Goal: Check status: Check status

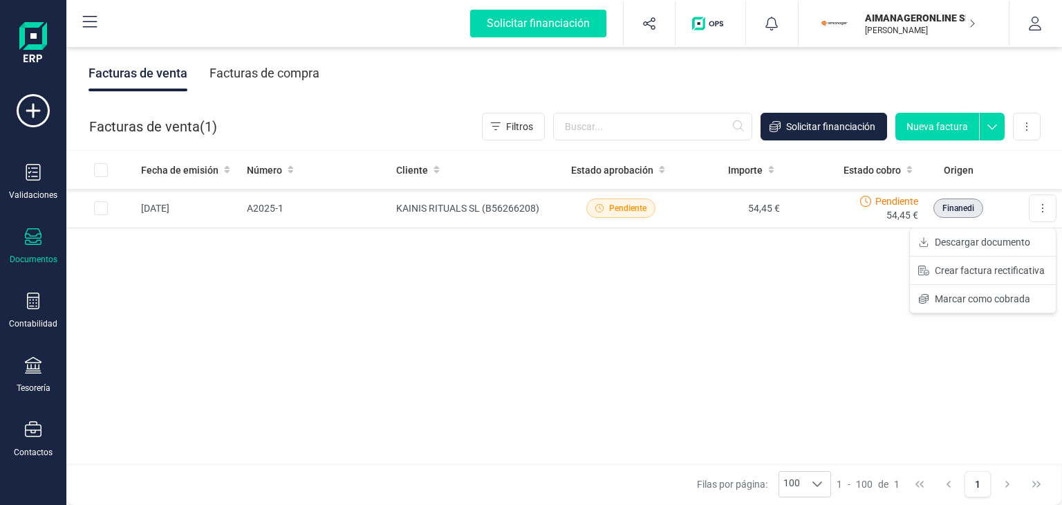
click at [246, 268] on div "Fecha de emisión Número Cliente Estado aprobación Importe Estado cobro Origen […" at bounding box center [564, 308] width 996 height 314
click at [98, 208] on input "Row Selected c172c085-4028-44dd-94fa-bf99bc198f6e" at bounding box center [101, 208] width 14 height 14
checkbox input "true"
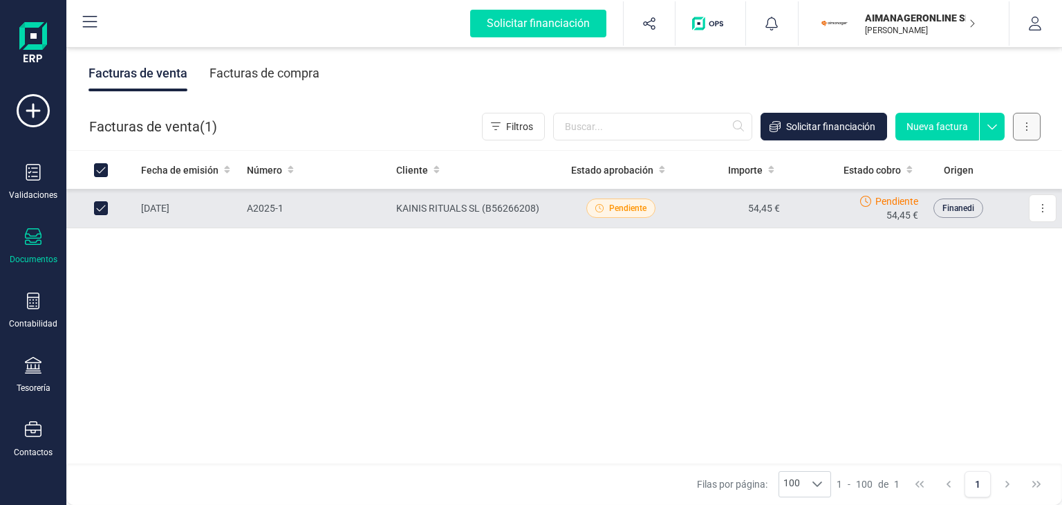
click at [1026, 124] on icon at bounding box center [1026, 126] width 3 height 11
click at [1027, 131] on icon at bounding box center [1026, 126] width 3 height 11
click at [1048, 207] on button at bounding box center [1043, 208] width 28 height 28
click at [620, 213] on span "Pendiente" at bounding box center [627, 208] width 37 height 12
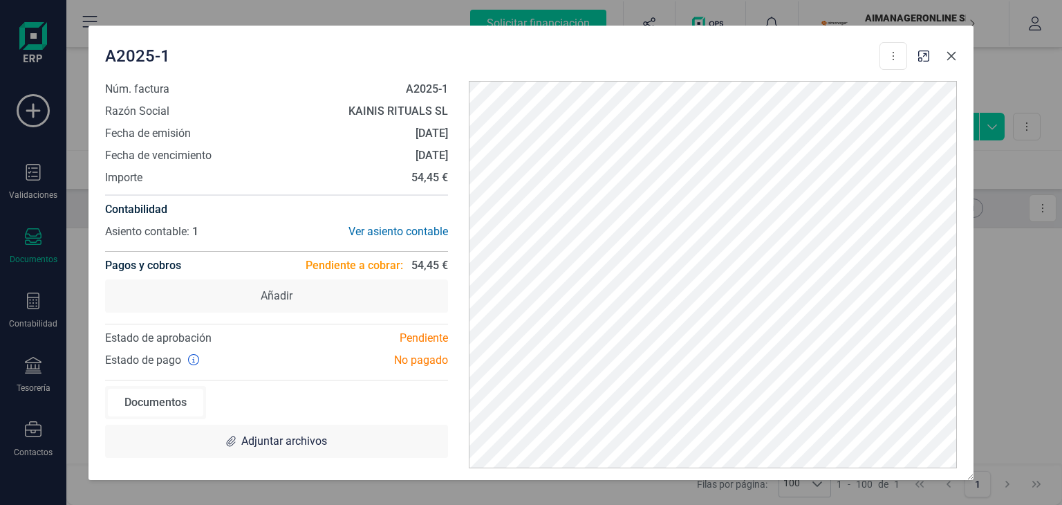
click at [954, 57] on icon "button" at bounding box center [951, 55] width 11 height 11
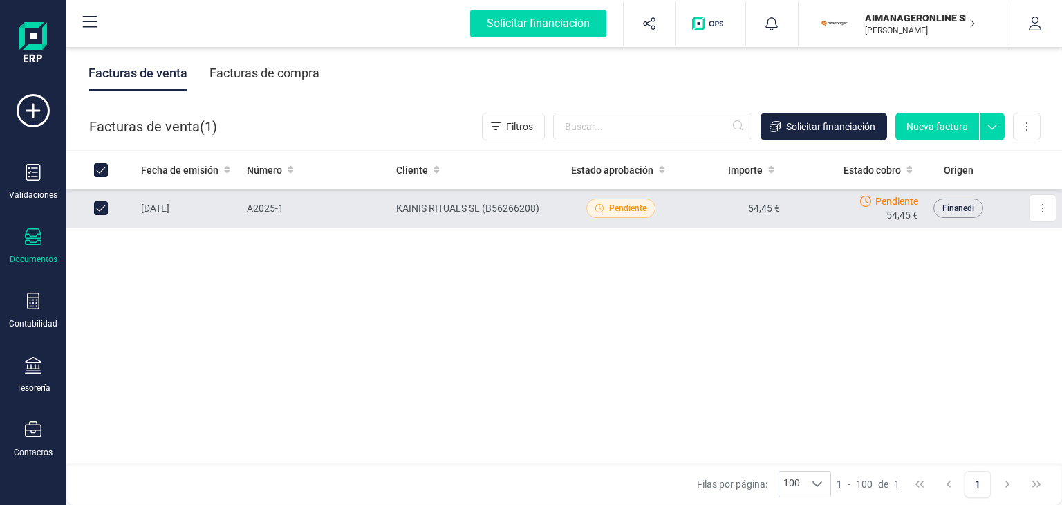
click at [994, 127] on icon at bounding box center [992, 126] width 10 height 5
click at [962, 209] on span "Finanedi" at bounding box center [958, 208] width 32 height 12
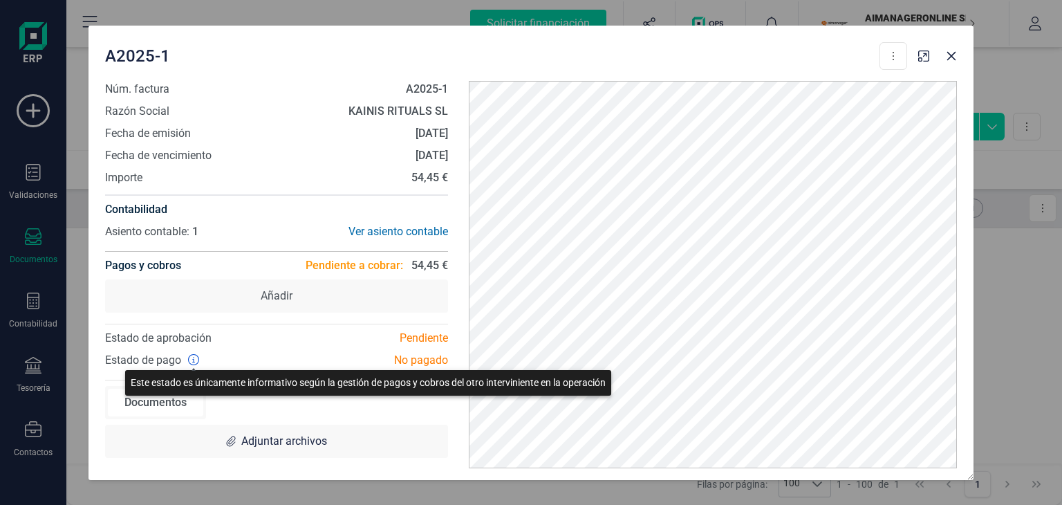
click at [194, 360] on icon at bounding box center [193, 359] width 11 height 11
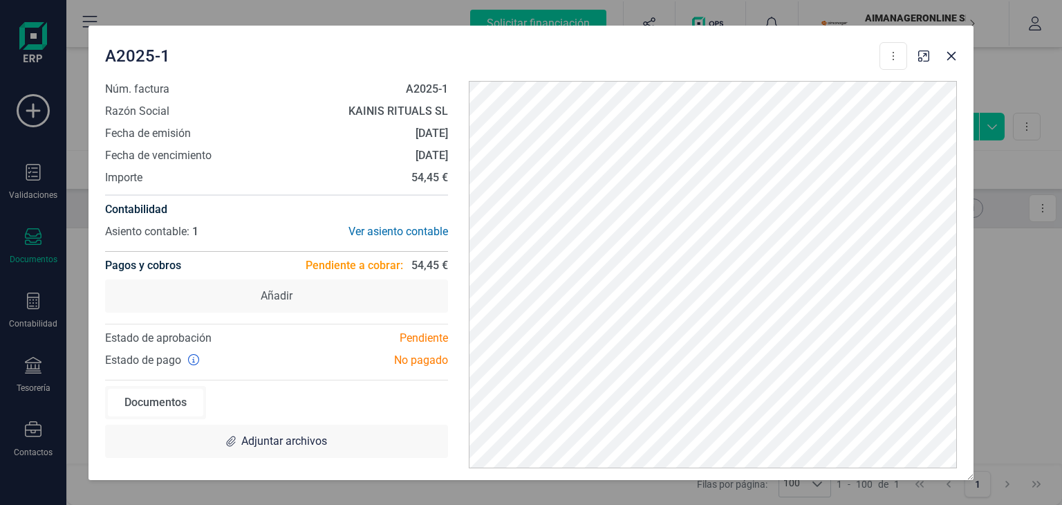
click at [415, 366] on div "No pagado" at bounding box center [368, 360] width 182 height 17
click at [430, 335] on div "Pendiente" at bounding box center [368, 338] width 182 height 17
click at [355, 266] on span "Pendiente a cobrar:" at bounding box center [354, 265] width 97 height 17
click at [960, 50] on button "button" at bounding box center [951, 56] width 22 height 22
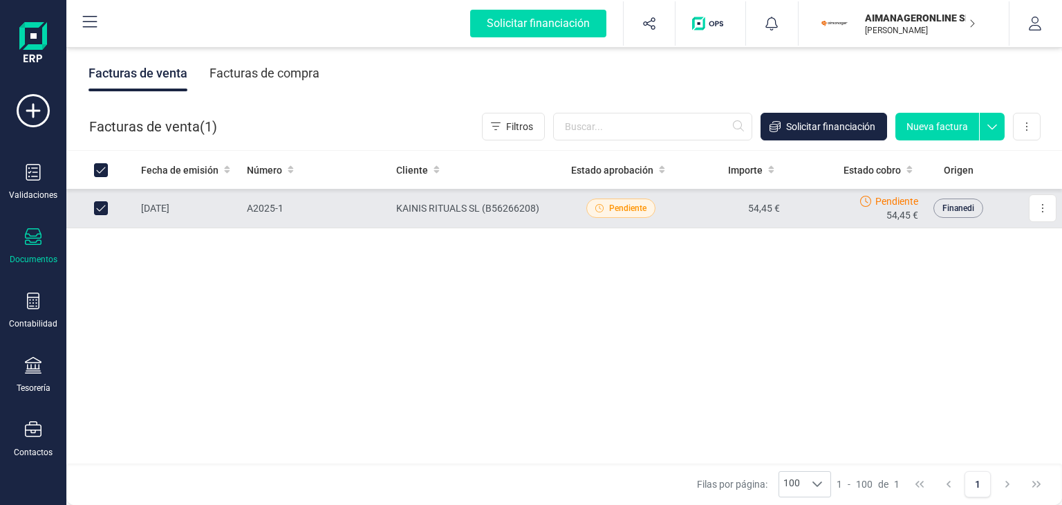
click at [971, 23] on icon "button" at bounding box center [972, 23] width 7 height 11
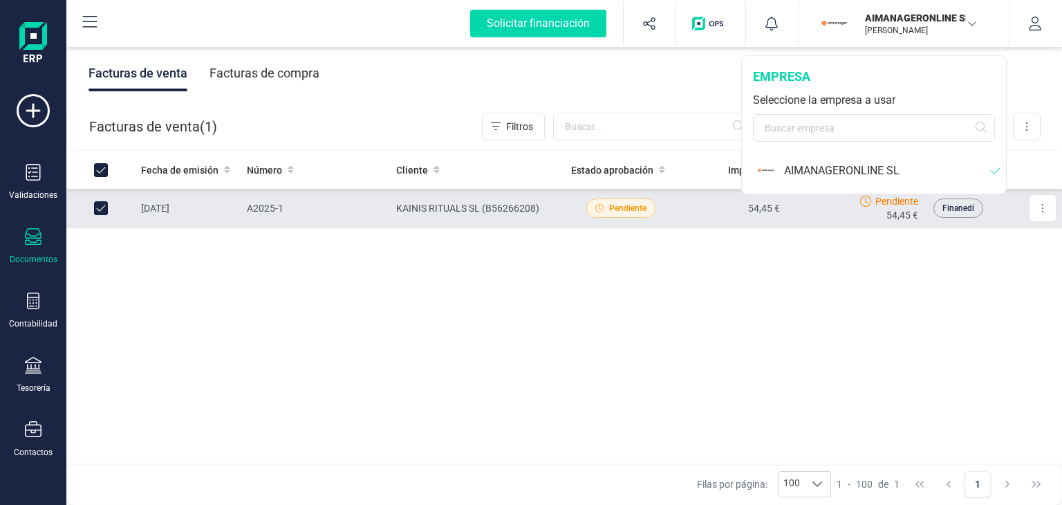
click at [971, 23] on icon "button" at bounding box center [972, 23] width 11 height 7
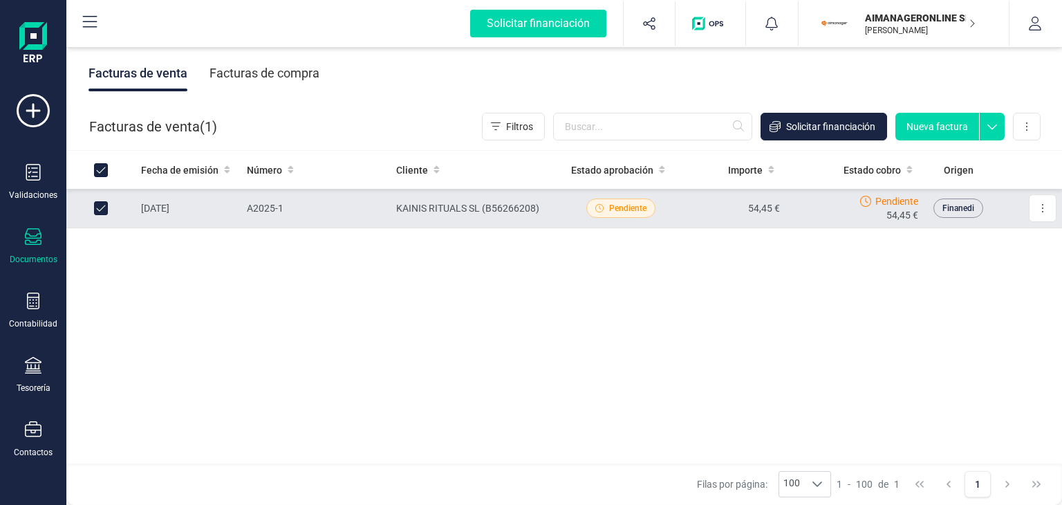
click at [325, 301] on div "Fecha de emisión Número Cliente Estado aprobación Importe Estado cobro Origen […" at bounding box center [564, 308] width 996 height 314
click at [261, 341] on div "Fecha de emisión Número Cliente Estado aprobación Importe Estado cobro Origen […" at bounding box center [564, 308] width 996 height 314
click at [1040, 26] on icon "button" at bounding box center [1035, 24] width 14 height 14
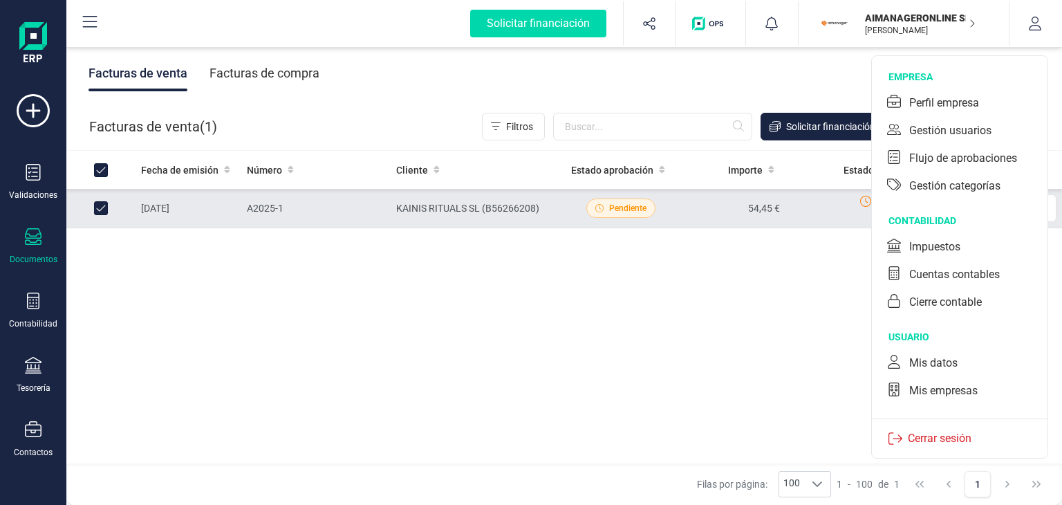
click at [682, 345] on div "Fecha de emisión Número Cliente Estado aprobación Importe Estado cobro Origen […" at bounding box center [564, 308] width 996 height 314
